Goal: Find contact information: Find contact information

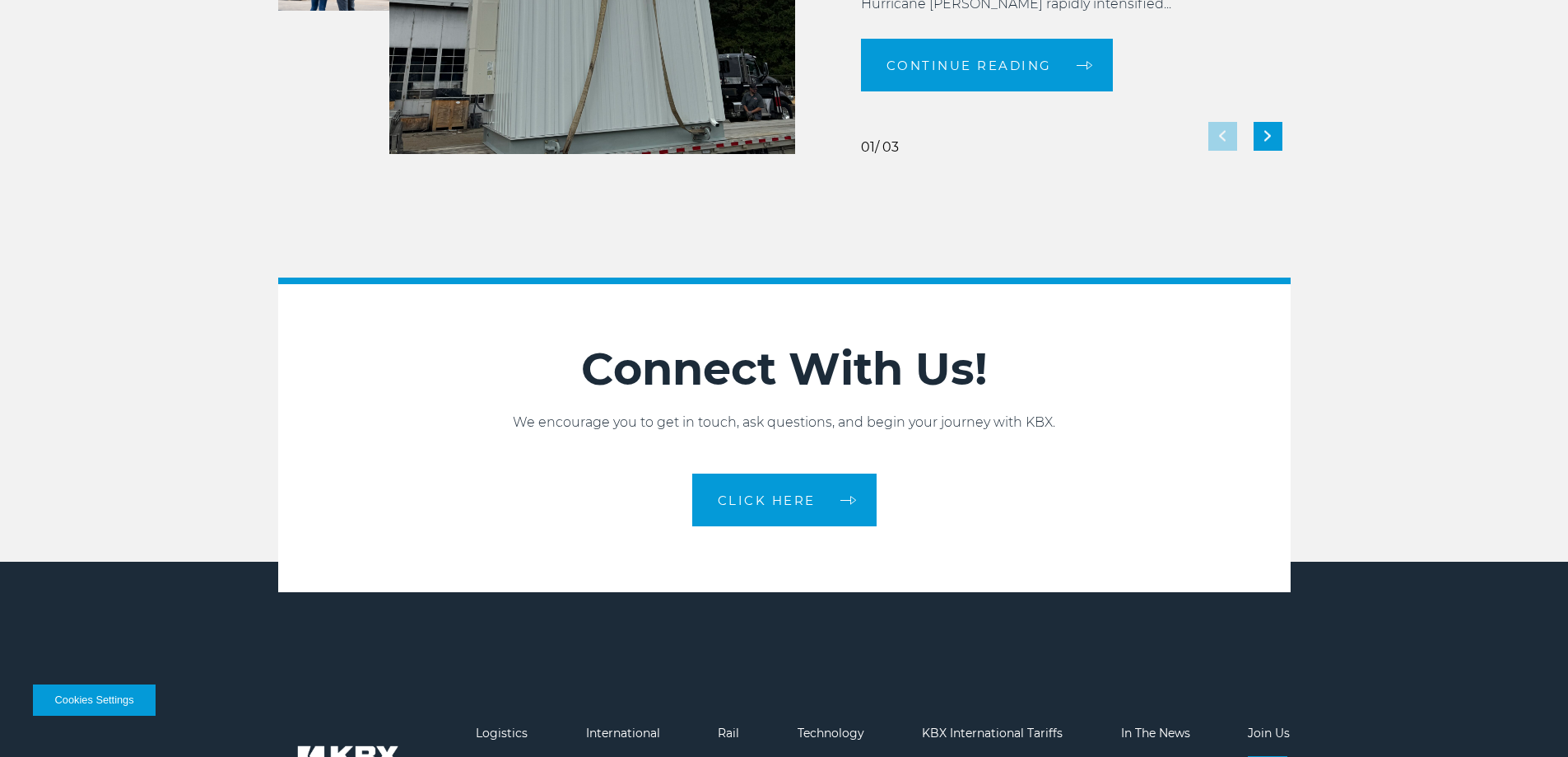
scroll to position [3673, 0]
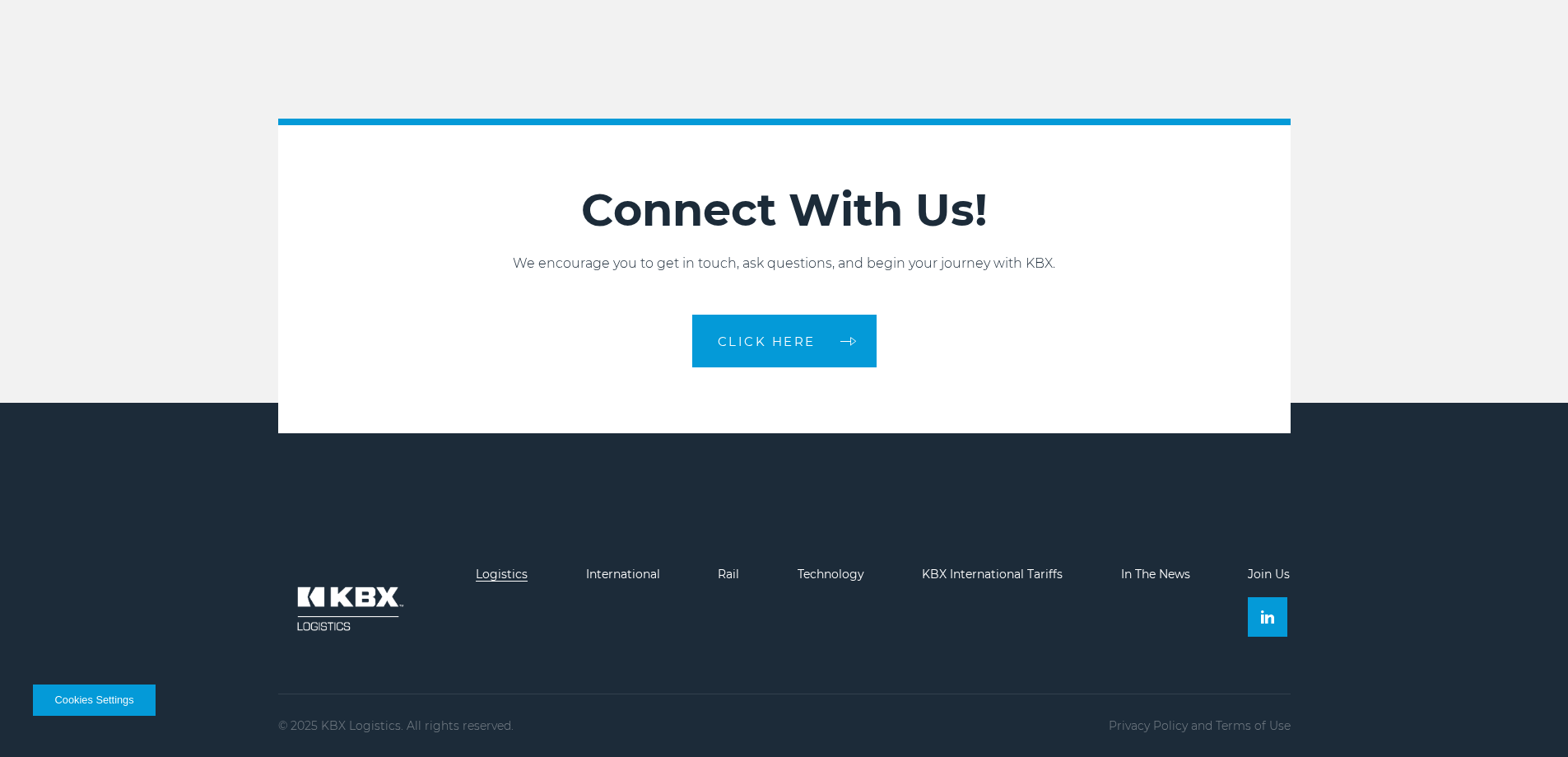
click at [485, 574] on link "Logistics" at bounding box center [502, 574] width 52 height 15
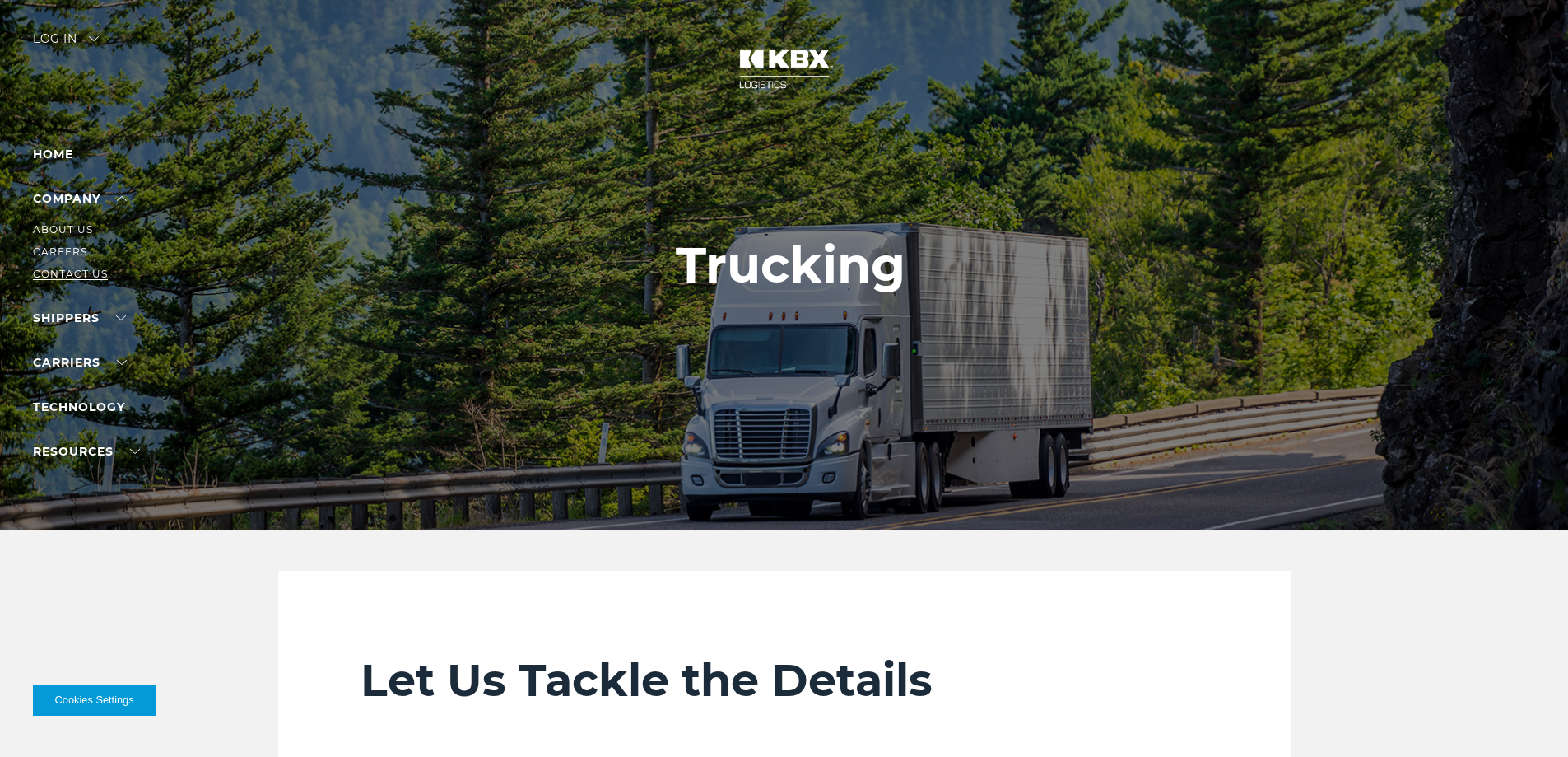
click at [55, 272] on link "Contact Us" at bounding box center [71, 274] width 75 height 12
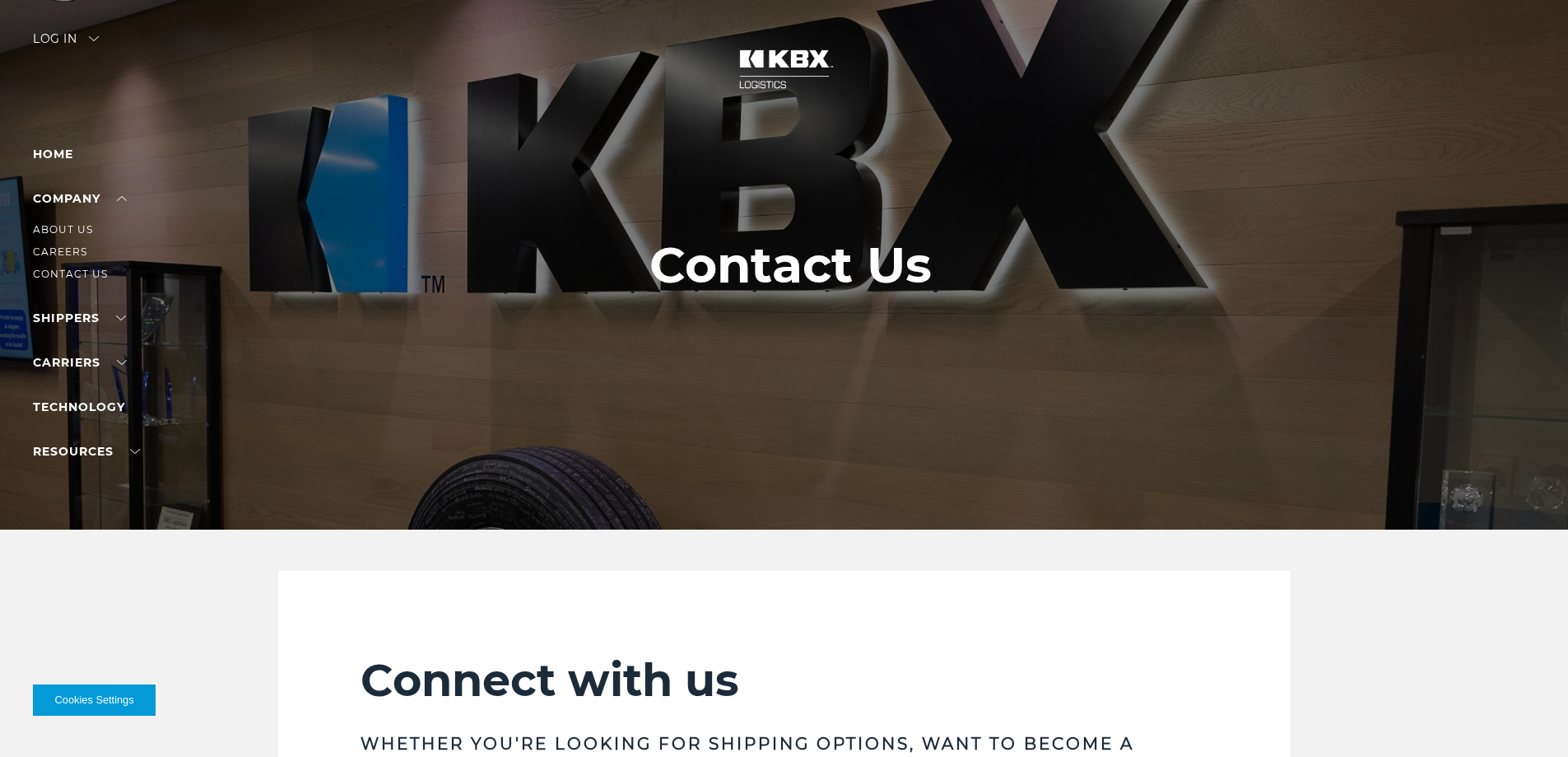
click at [69, 221] on li "About Us" at bounding box center [105, 230] width 143 height 18
click at [66, 227] on link "About Us" at bounding box center [63, 230] width 60 height 12
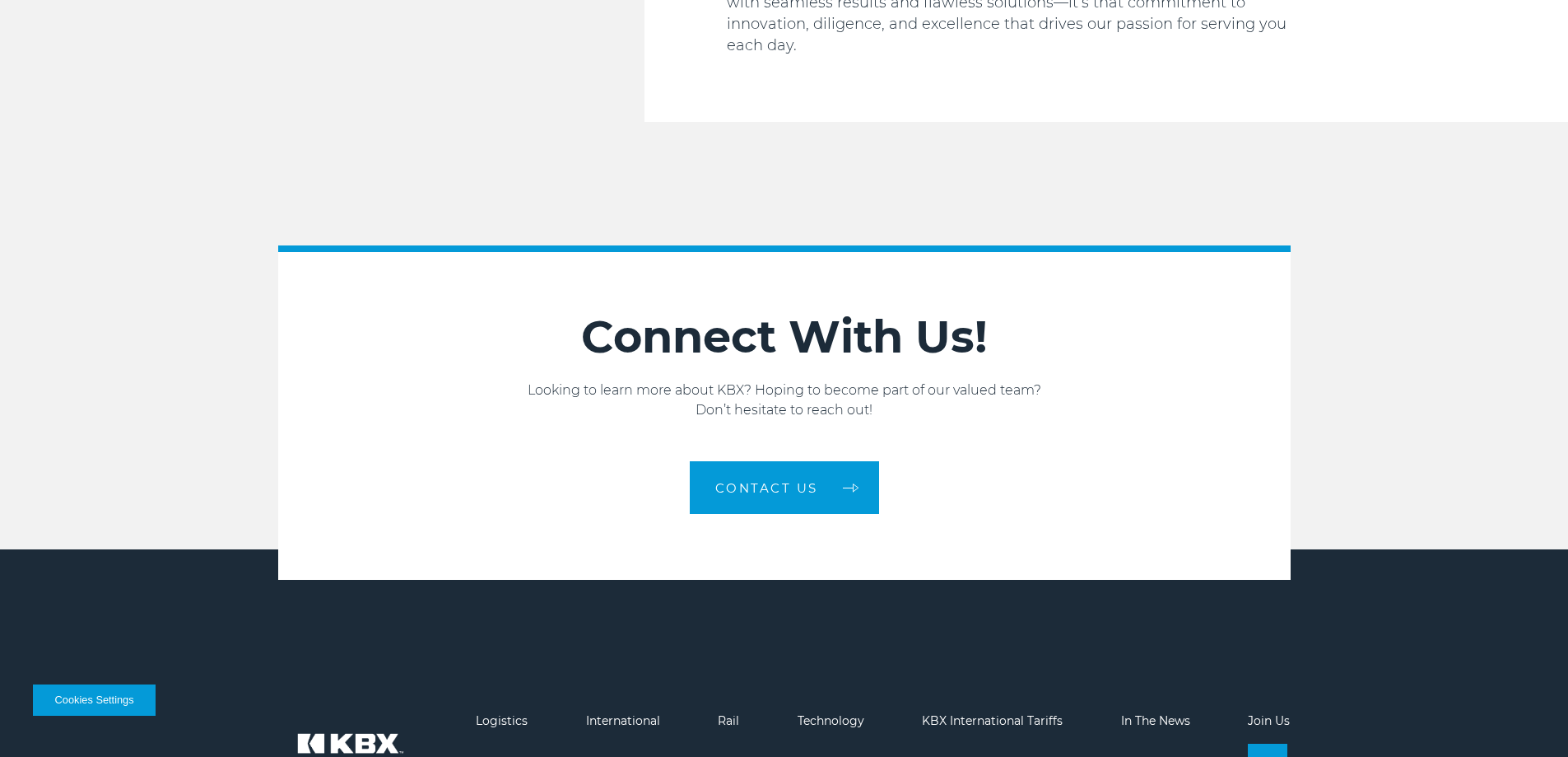
scroll to position [2787, 0]
